Goal: Download file/media

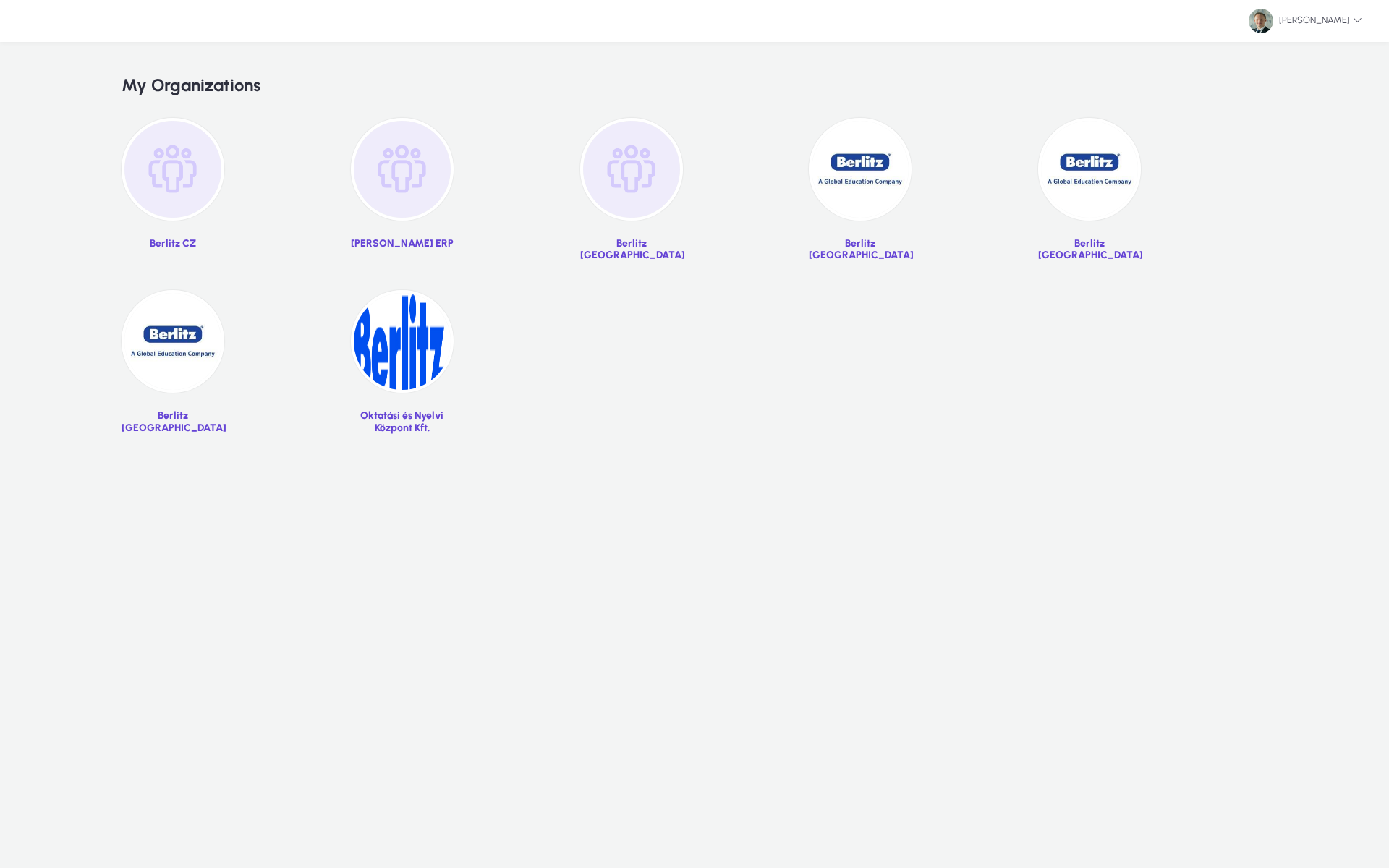
click at [865, 179] on img at bounding box center [860, 169] width 103 height 103
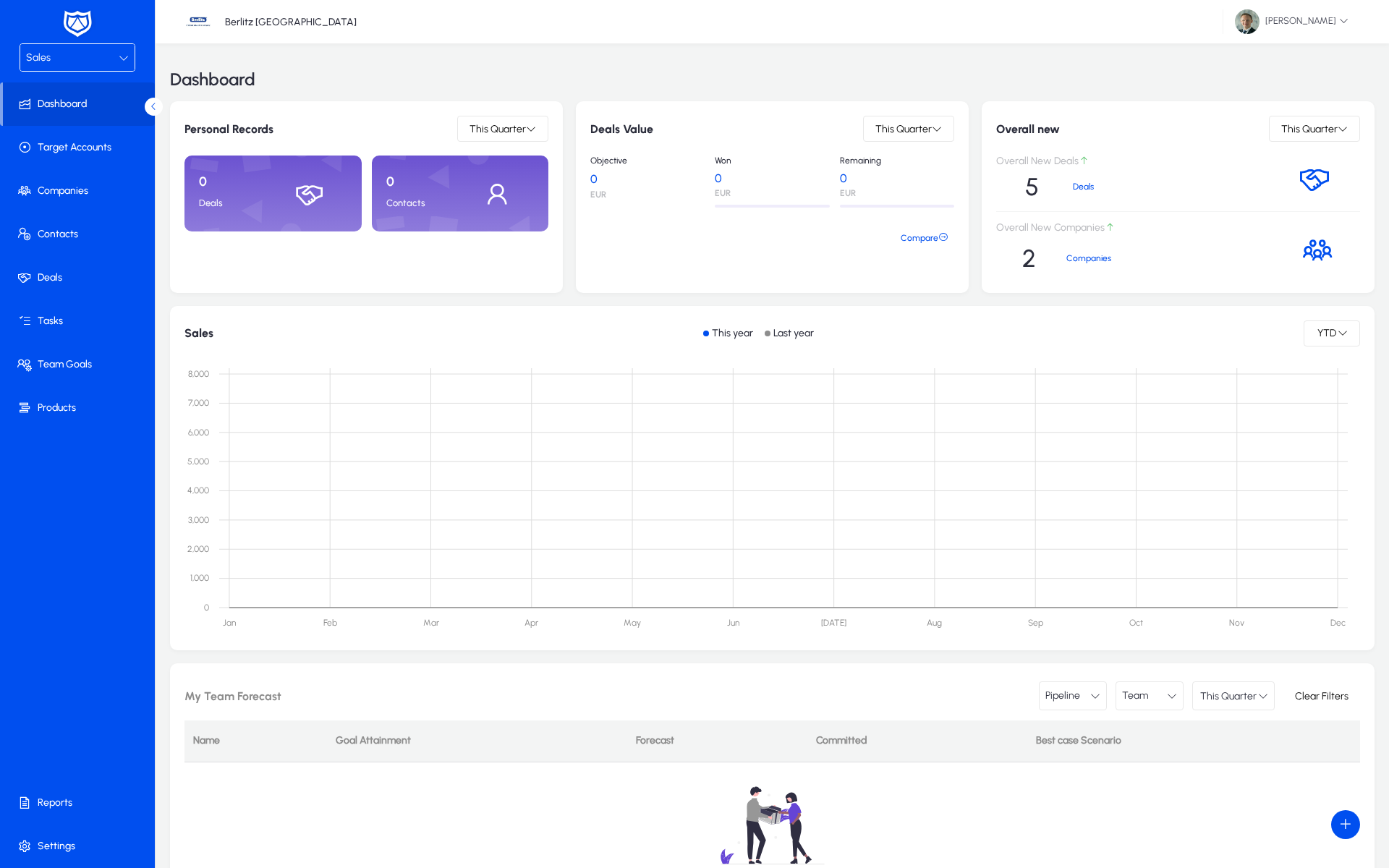
click at [58, 53] on div "Sales" at bounding box center [73, 58] width 93 height 19
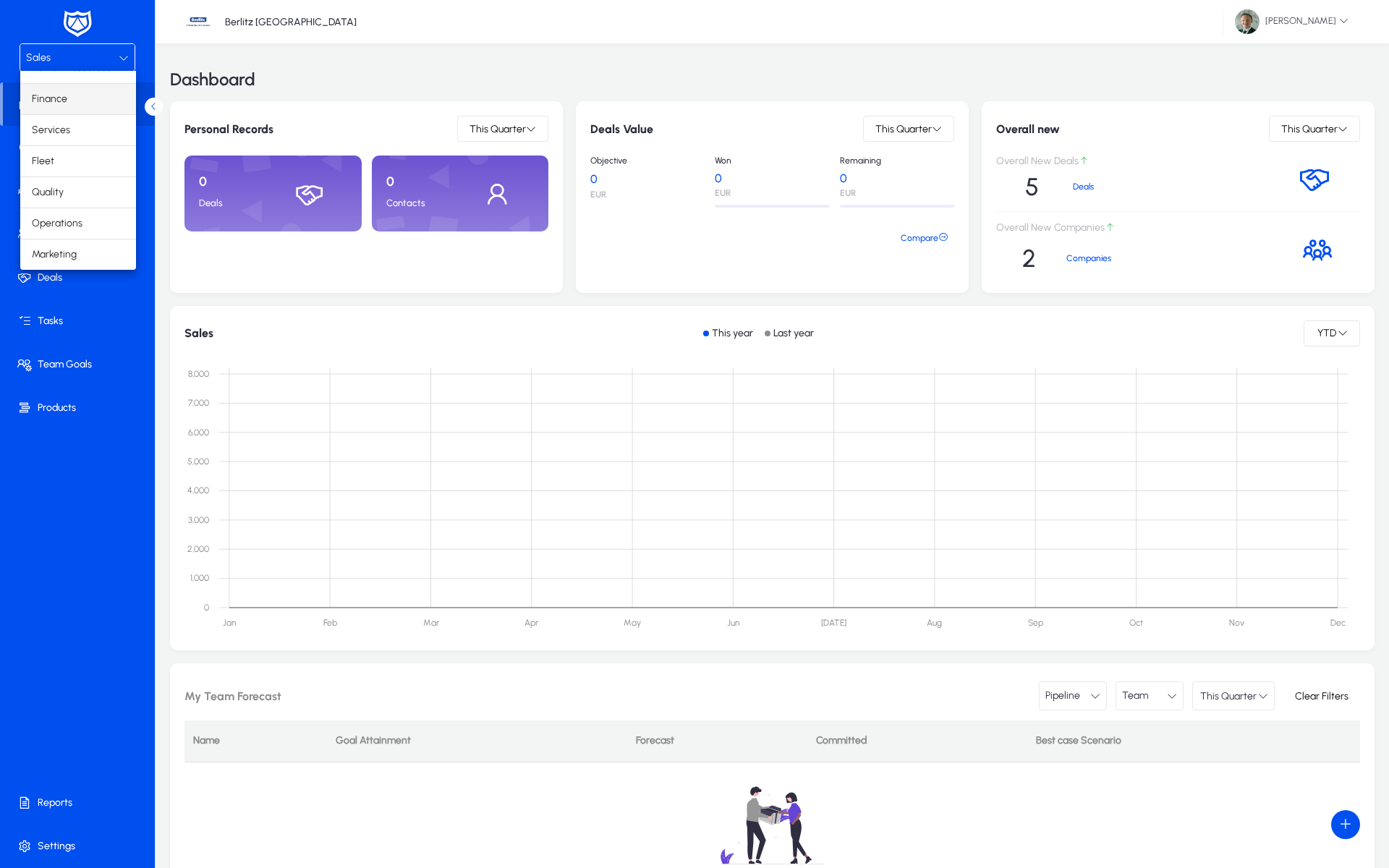
scroll to position [49, 0]
click at [52, 94] on span "Finance" at bounding box center [49, 100] width 36 height 17
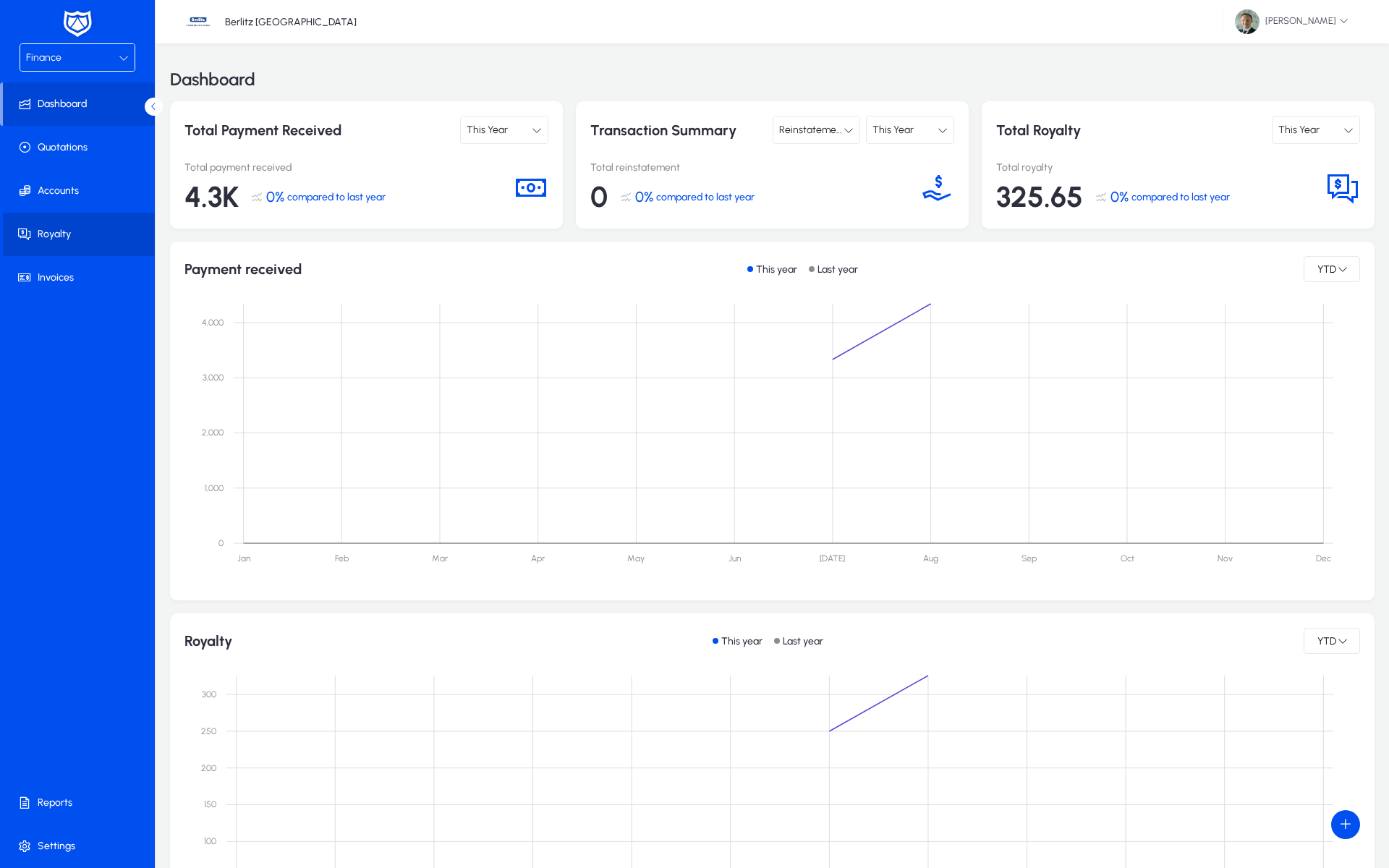
click at [46, 232] on span at bounding box center [79, 234] width 155 height 35
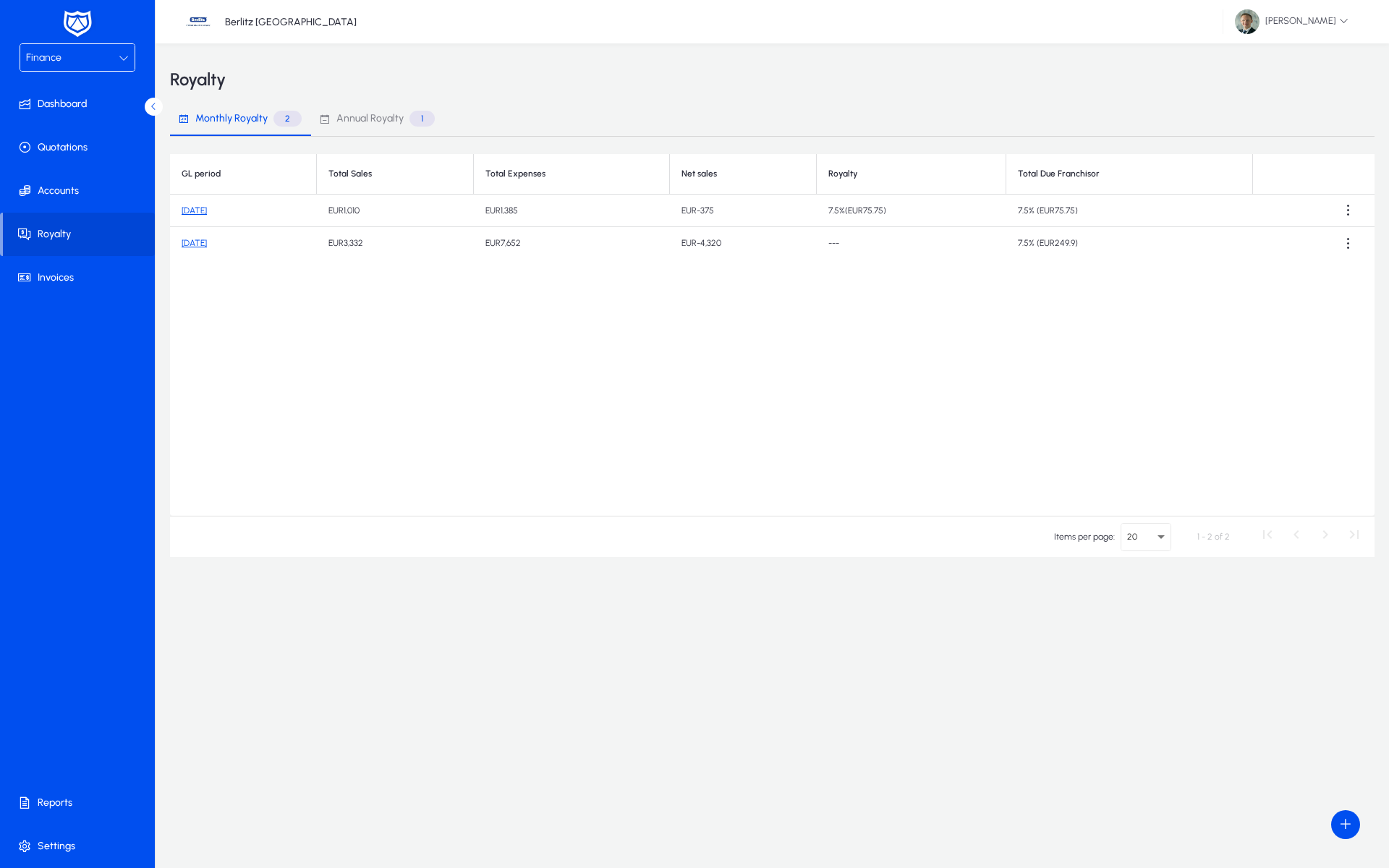
click at [204, 244] on link "[DATE]" at bounding box center [194, 243] width 25 height 10
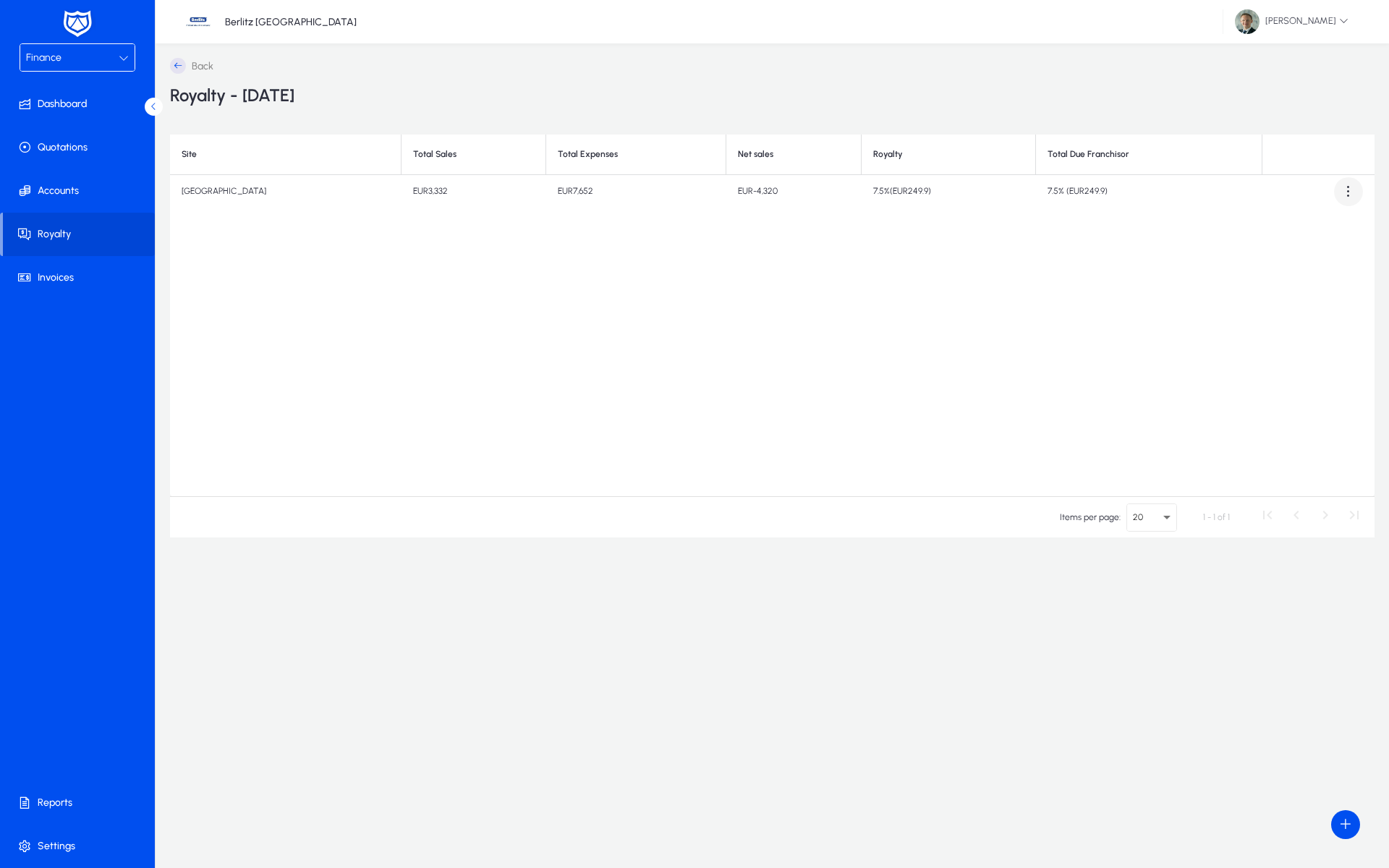
click at [1347, 190] on span at bounding box center [1348, 191] width 29 height 29
click at [1302, 232] on span "Download report" at bounding box center [1318, 227] width 66 height 13
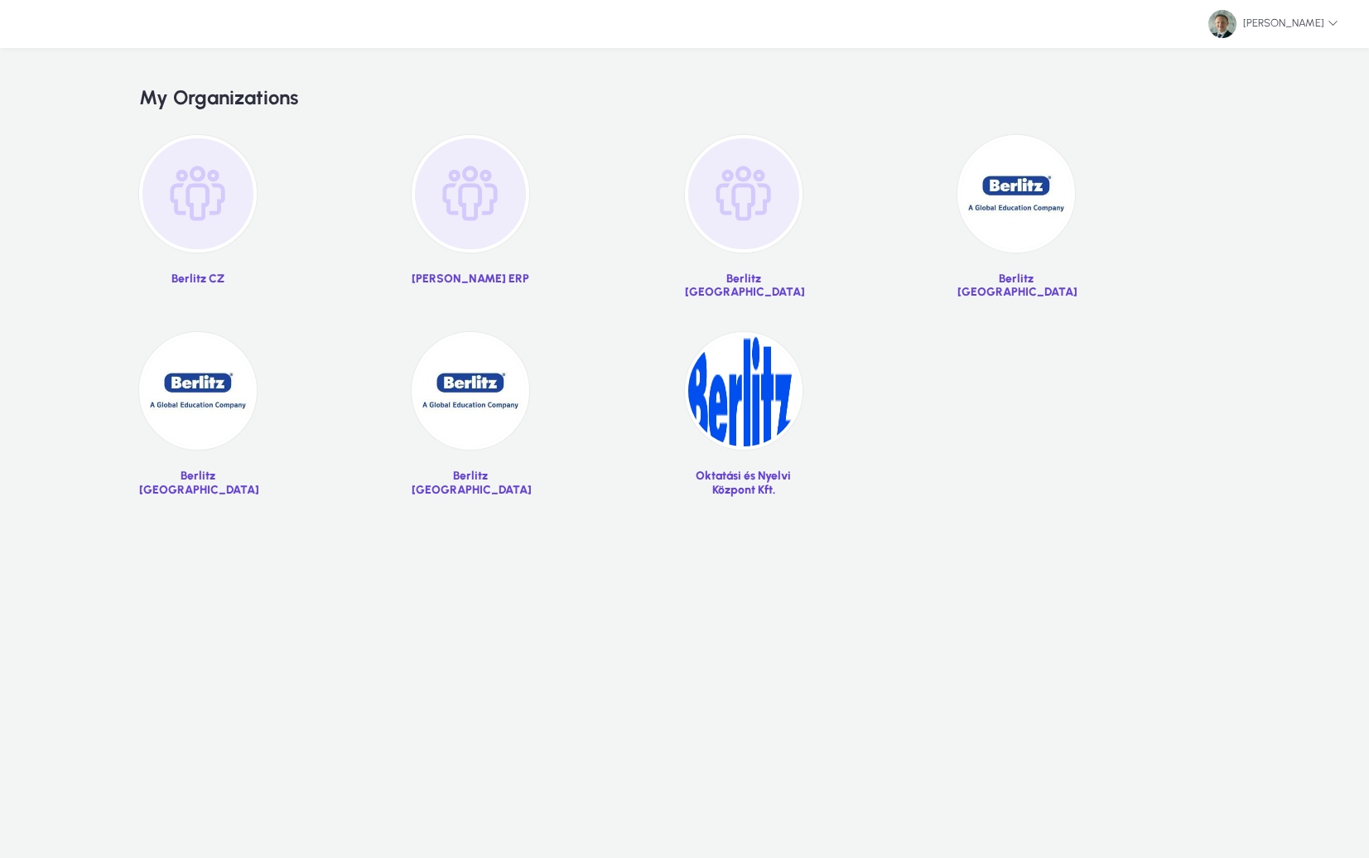
click at [1028, 189] on img at bounding box center [1016, 194] width 118 height 118
